Goal: Navigation & Orientation: Find specific page/section

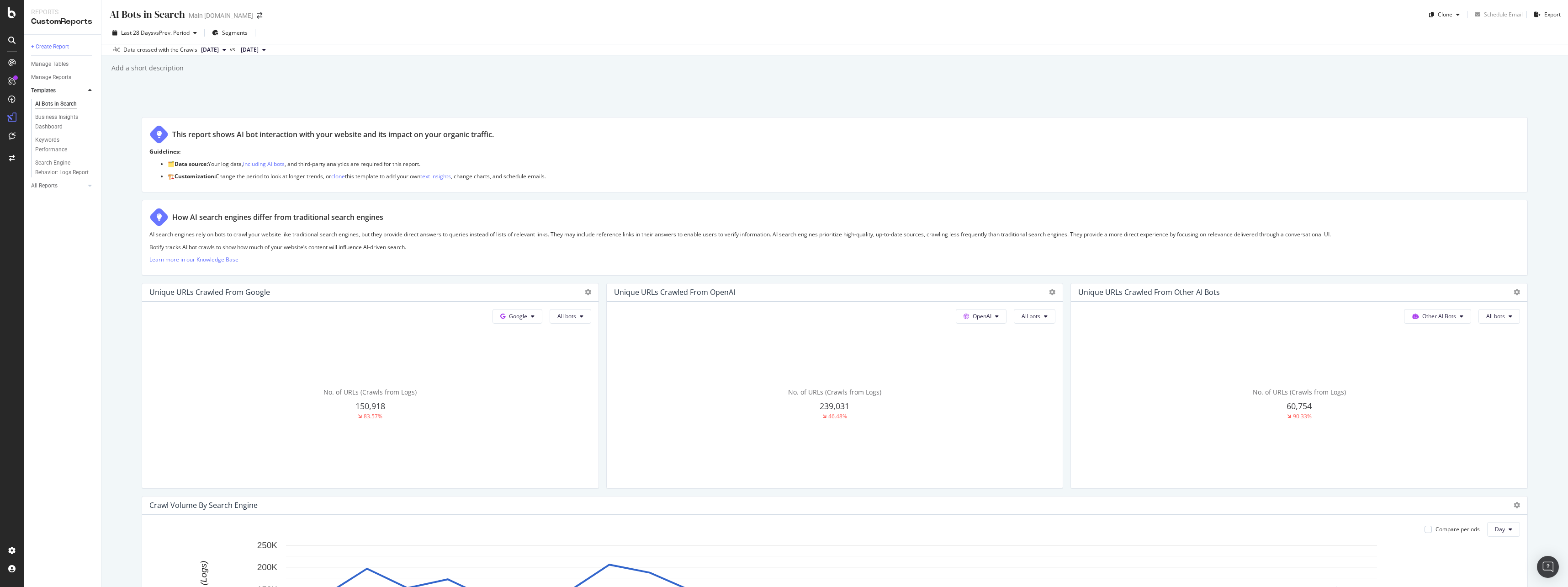
scroll to position [320, 0]
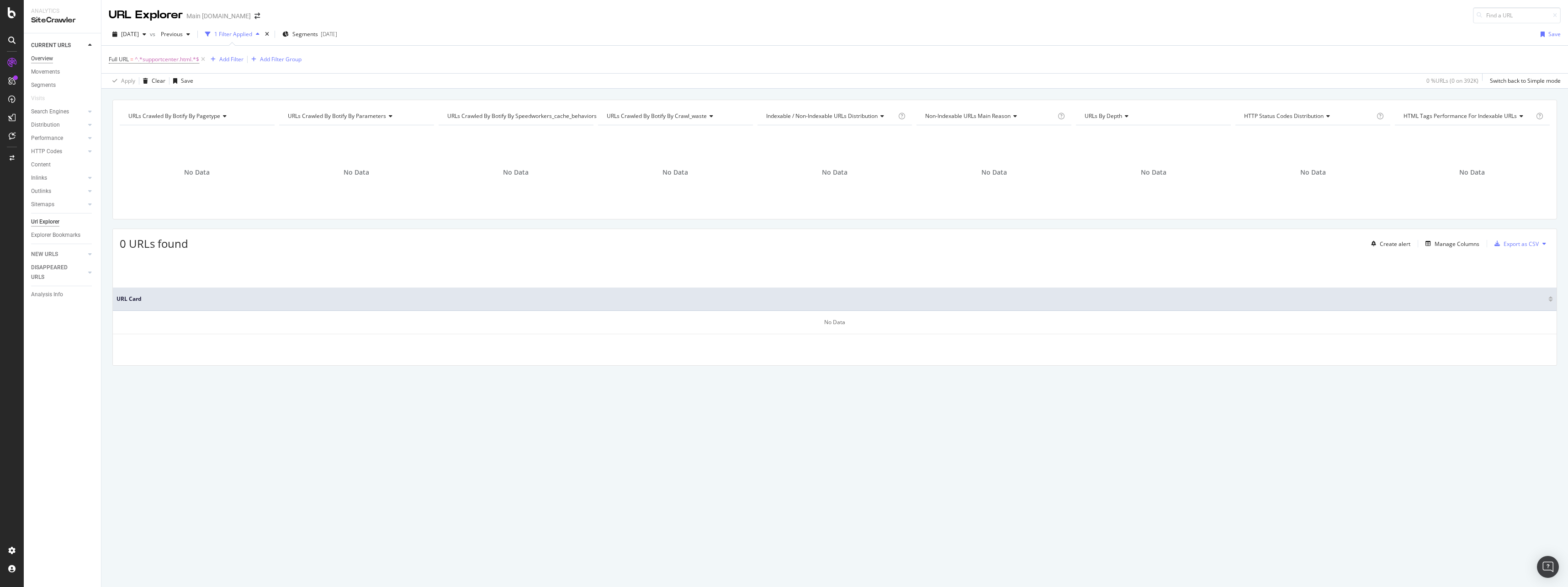
click at [43, 60] on div "Overview" at bounding box center [42, 59] width 22 height 10
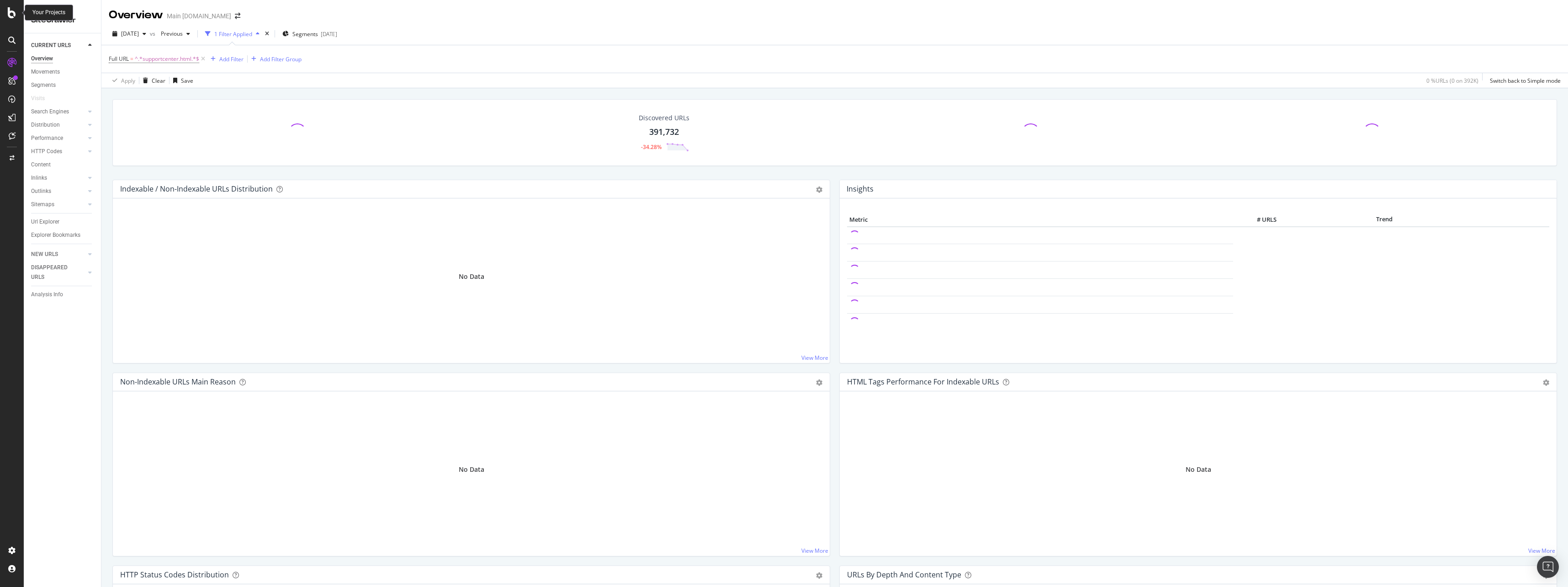
click at [12, 10] on icon at bounding box center [12, 13] width 9 height 11
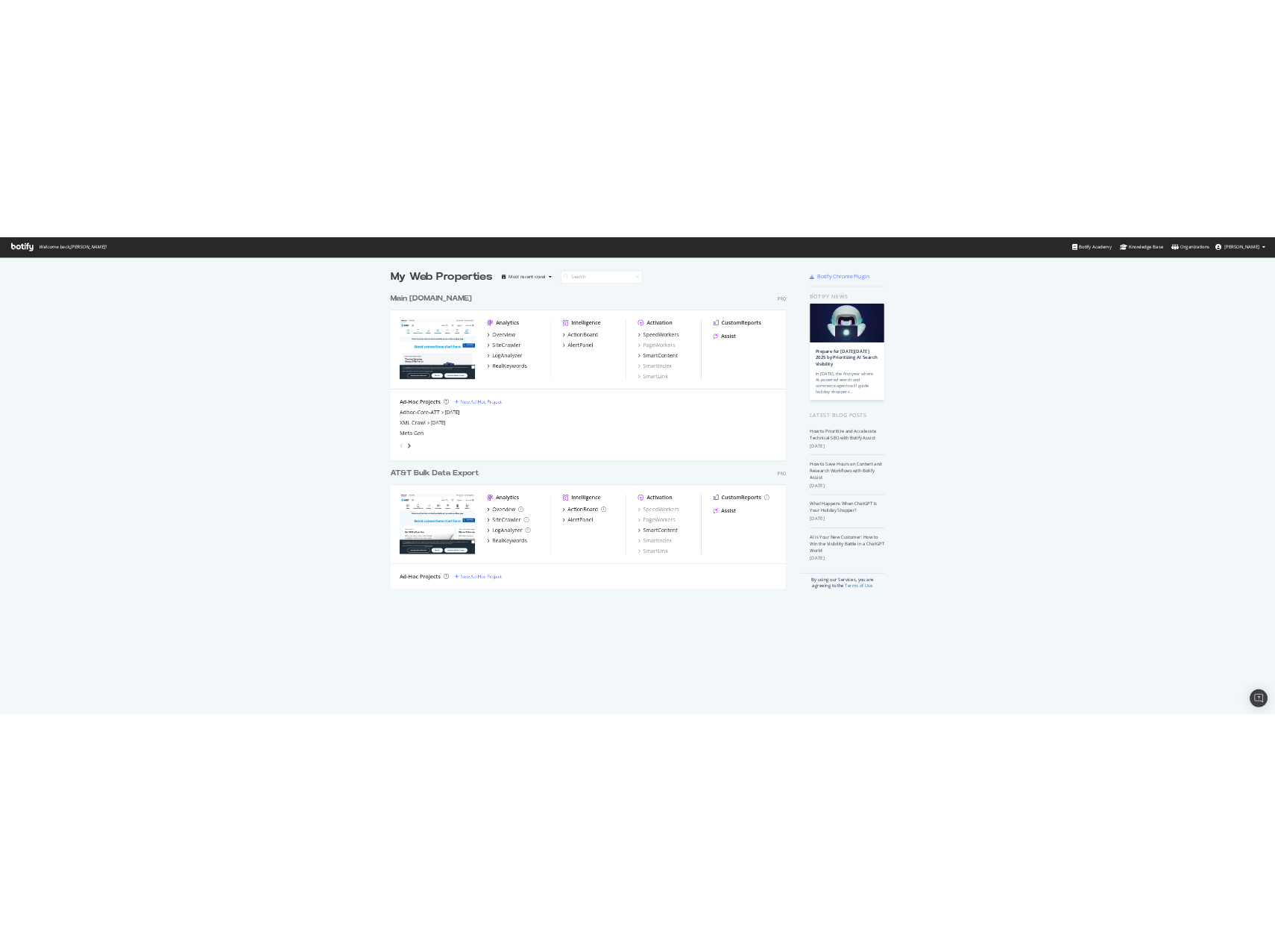
scroll to position [940, 1253]
